Goal: Navigation & Orientation: Find specific page/section

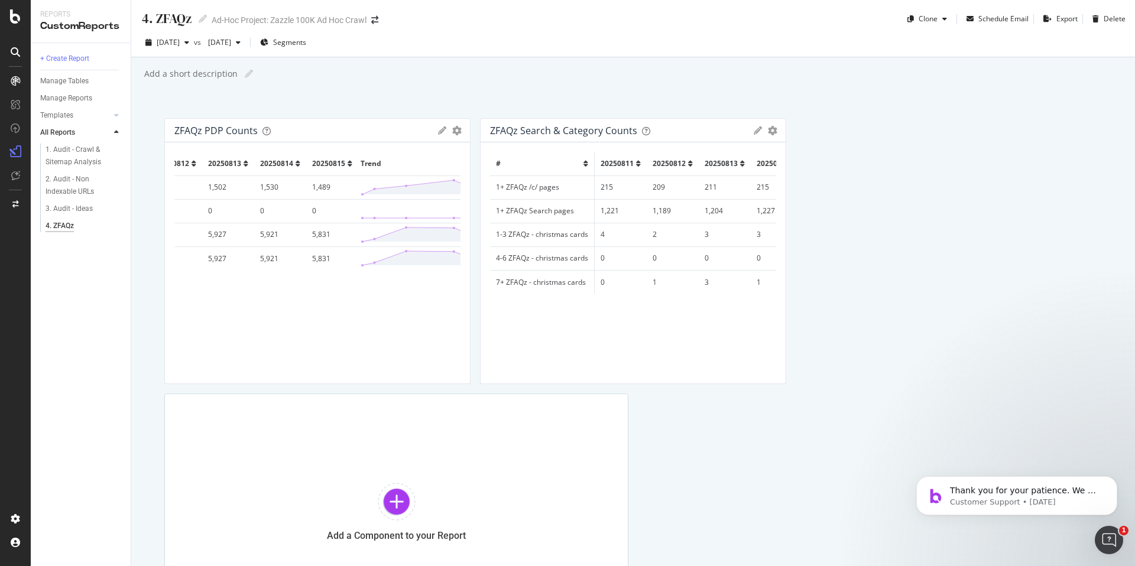
scroll to position [0, 194]
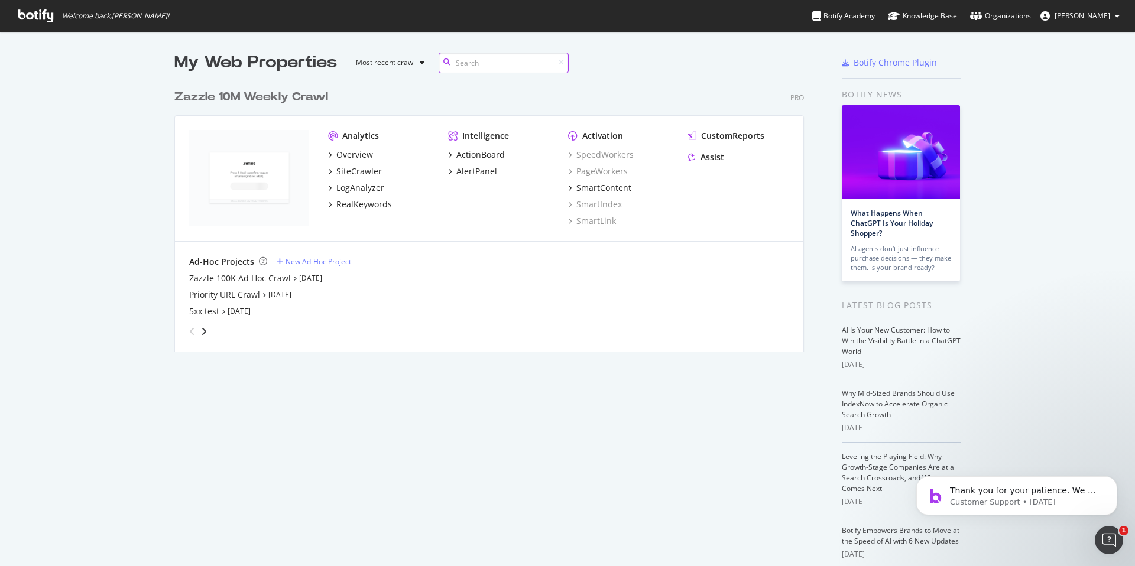
scroll to position [557, 1117]
click at [279, 280] on div "Zazzle 100K Ad Hoc Crawl" at bounding box center [240, 279] width 102 height 12
